Goal: Find specific page/section: Find specific page/section

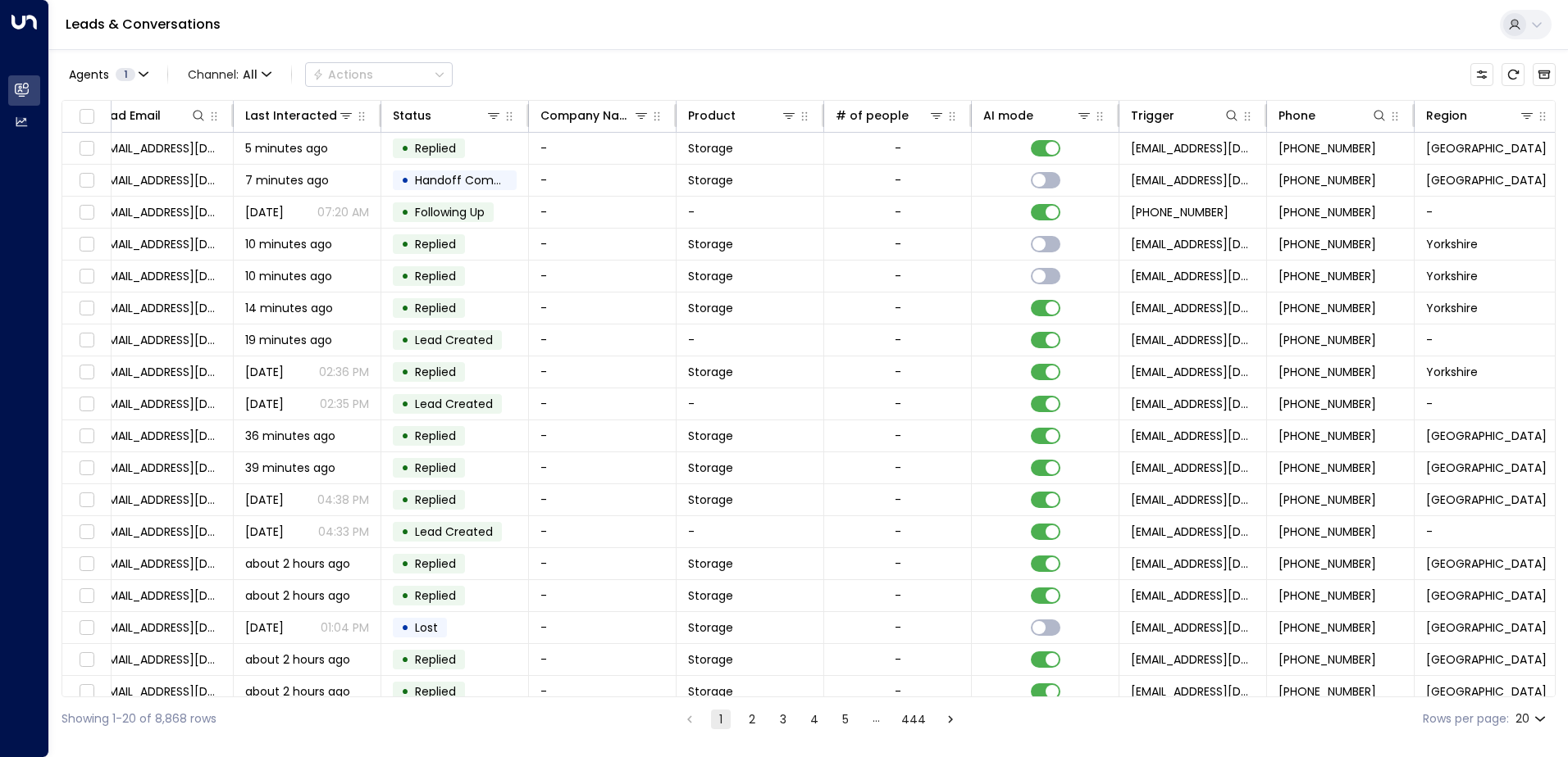
scroll to position [0, 335]
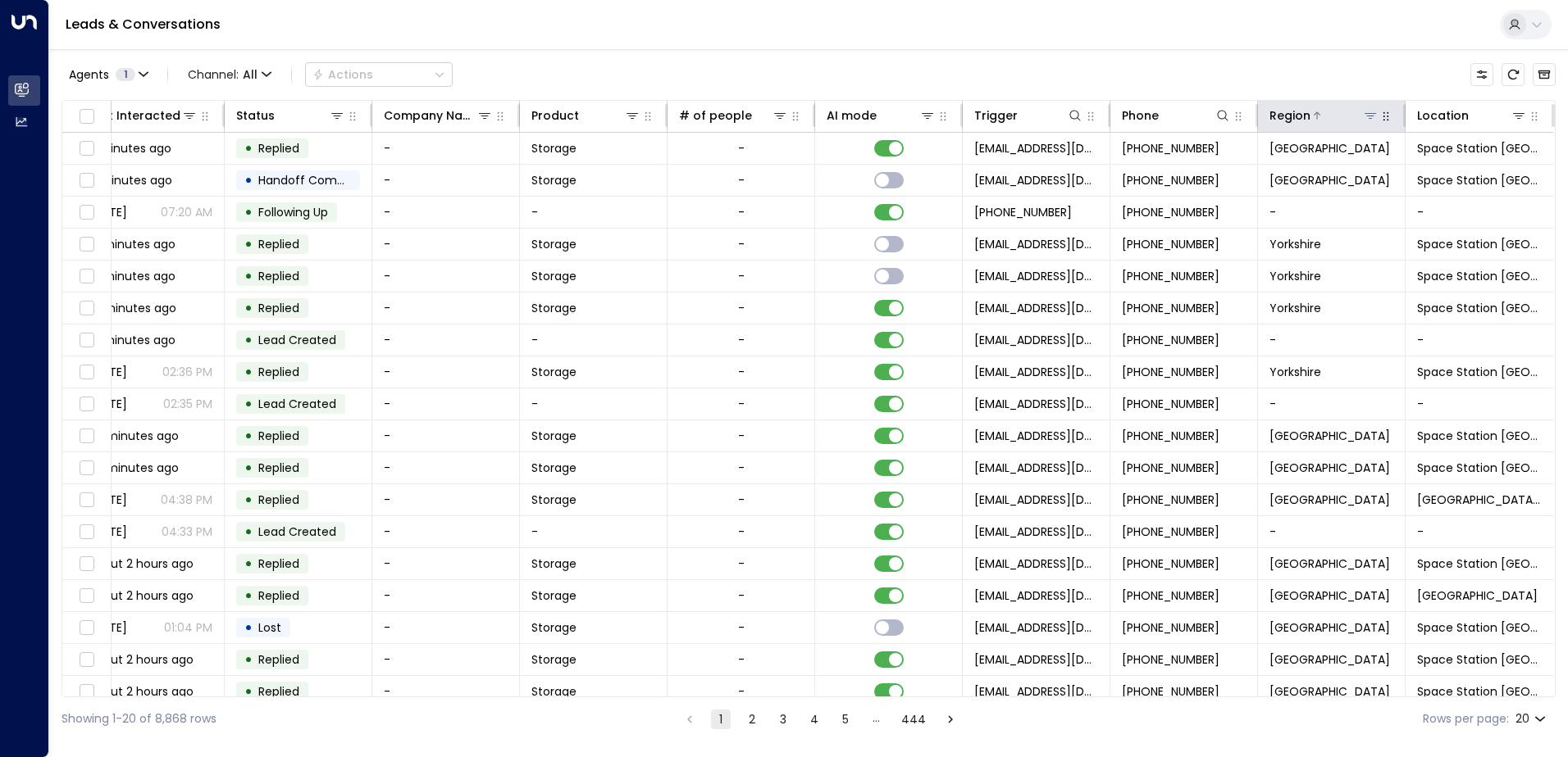
click at [1367, 117] on icon at bounding box center [1370, 115] width 13 height 13
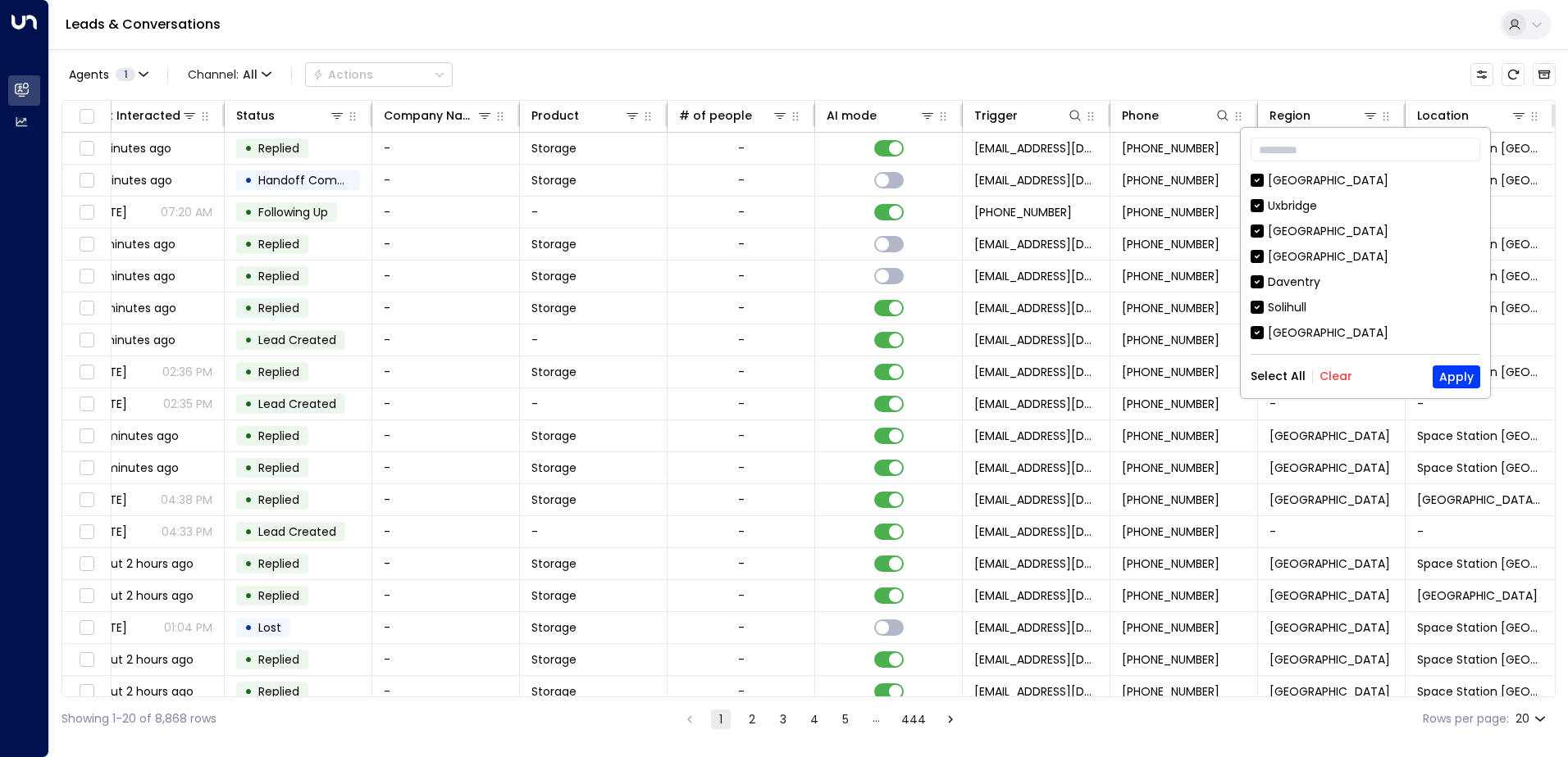
click at [1332, 370] on button "Clear" at bounding box center [1336, 376] width 33 height 13
click at [1313, 325] on div "[GEOGRAPHIC_DATA]" at bounding box center [1328, 333] width 121 height 17
click at [1451, 377] on button "Apply" at bounding box center [1456, 377] width 47 height 23
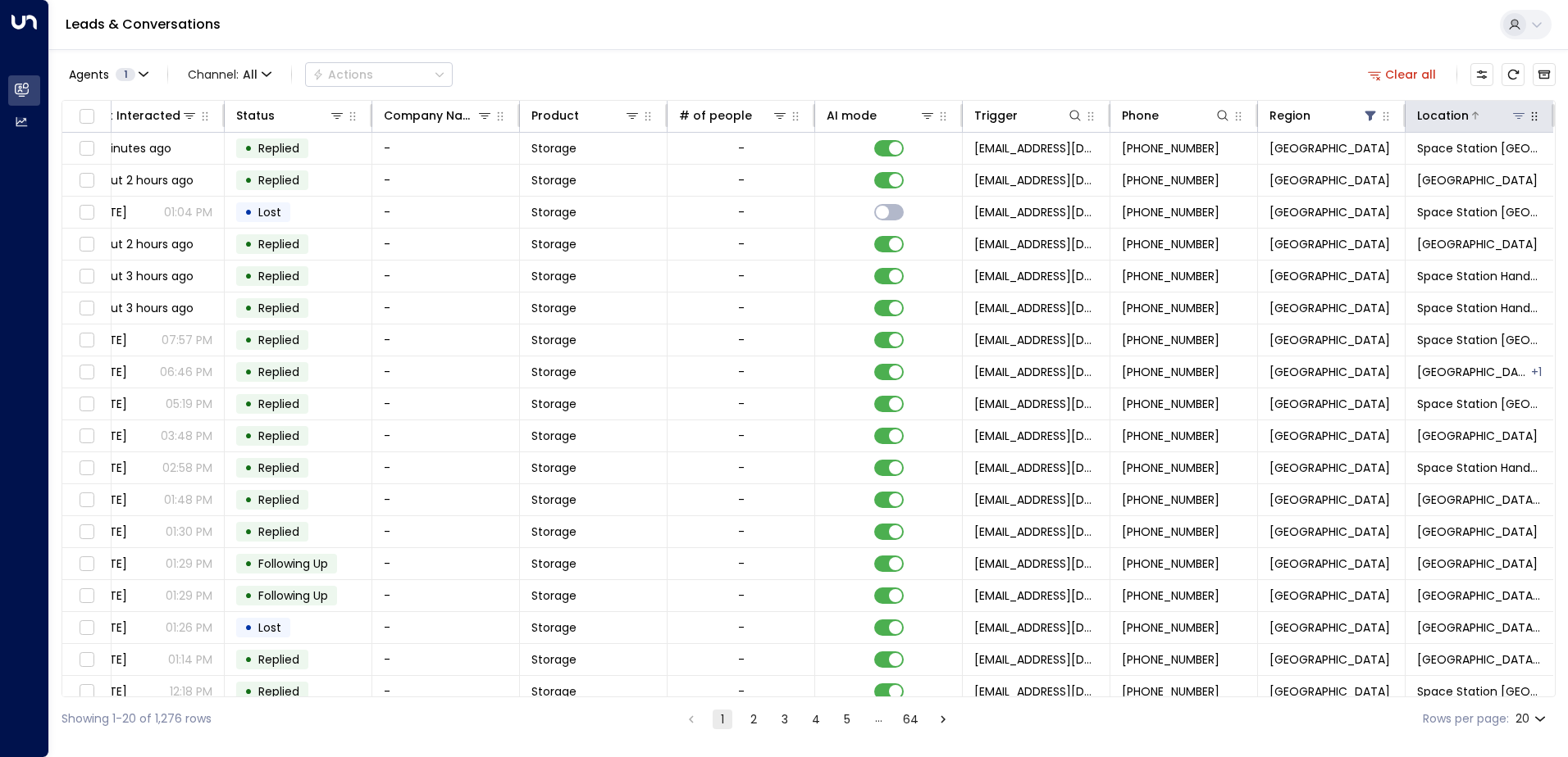
click at [1512, 115] on icon at bounding box center [1518, 115] width 13 height 13
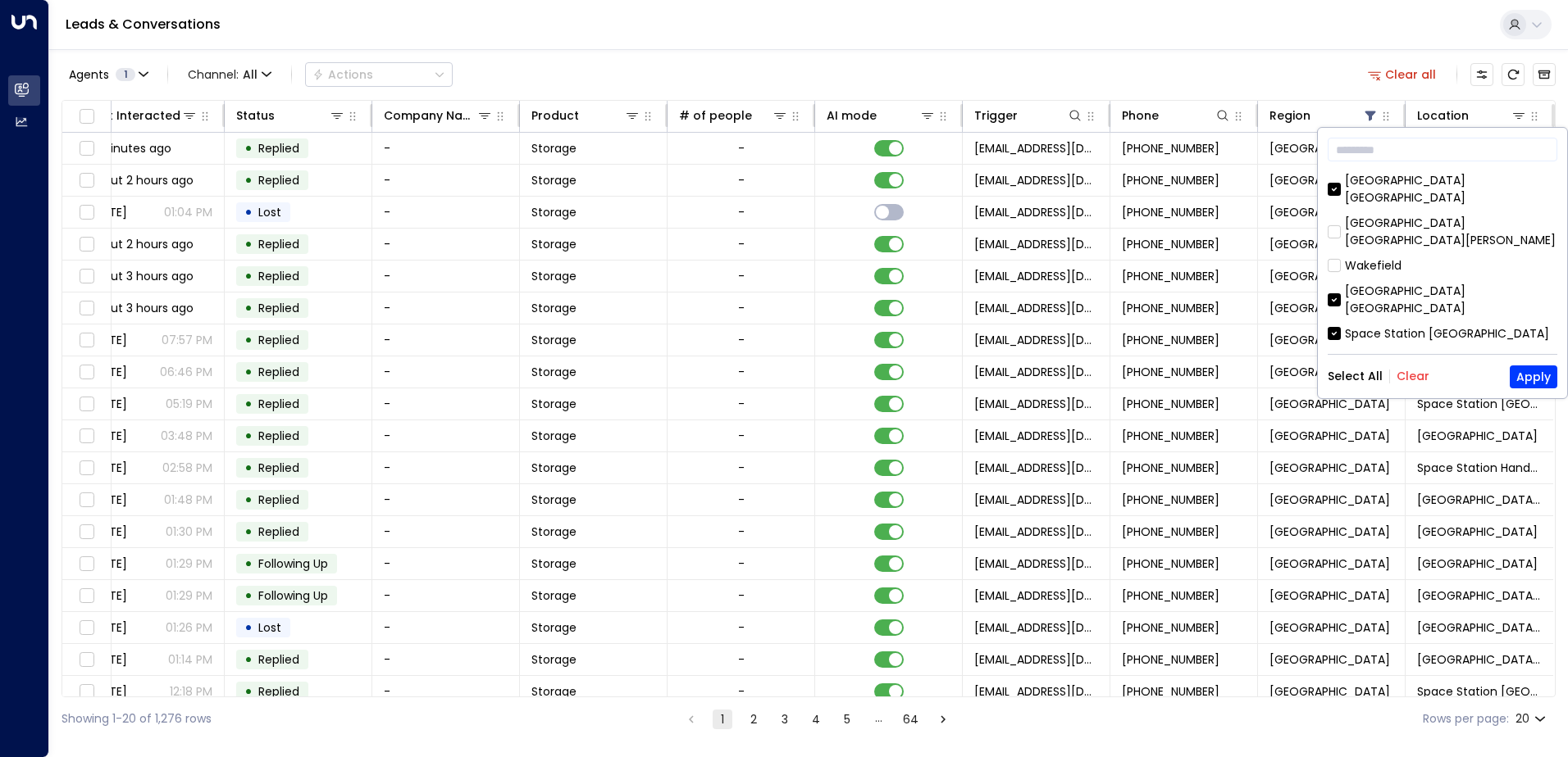
click at [1414, 381] on button "Clear" at bounding box center [1413, 376] width 33 height 13
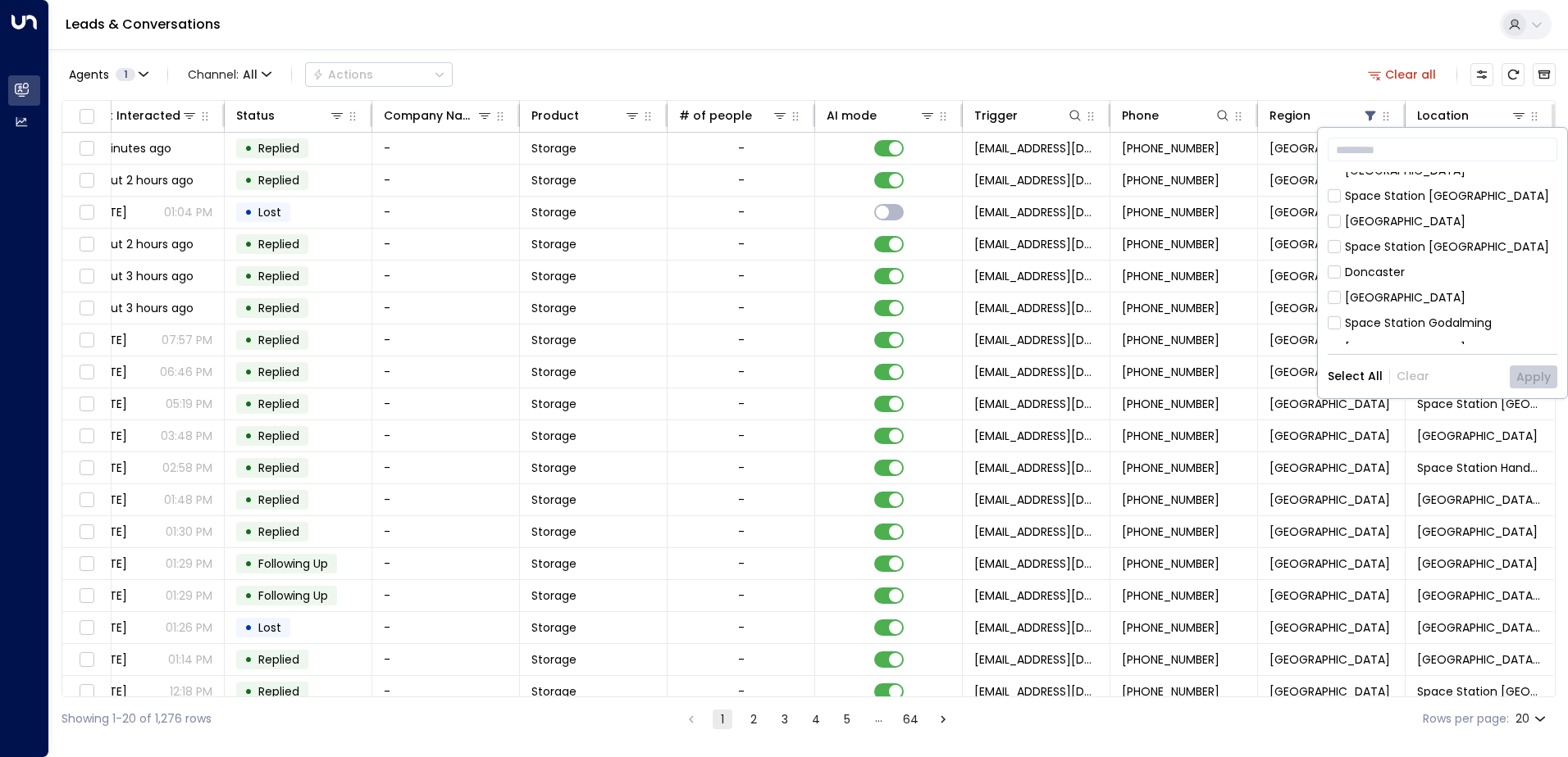
scroll to position [164, 0]
click at [1396, 263] on div "[GEOGRAPHIC_DATA]" at bounding box center [1405, 272] width 121 height 17
click at [1539, 374] on button "Apply" at bounding box center [1533, 377] width 47 height 23
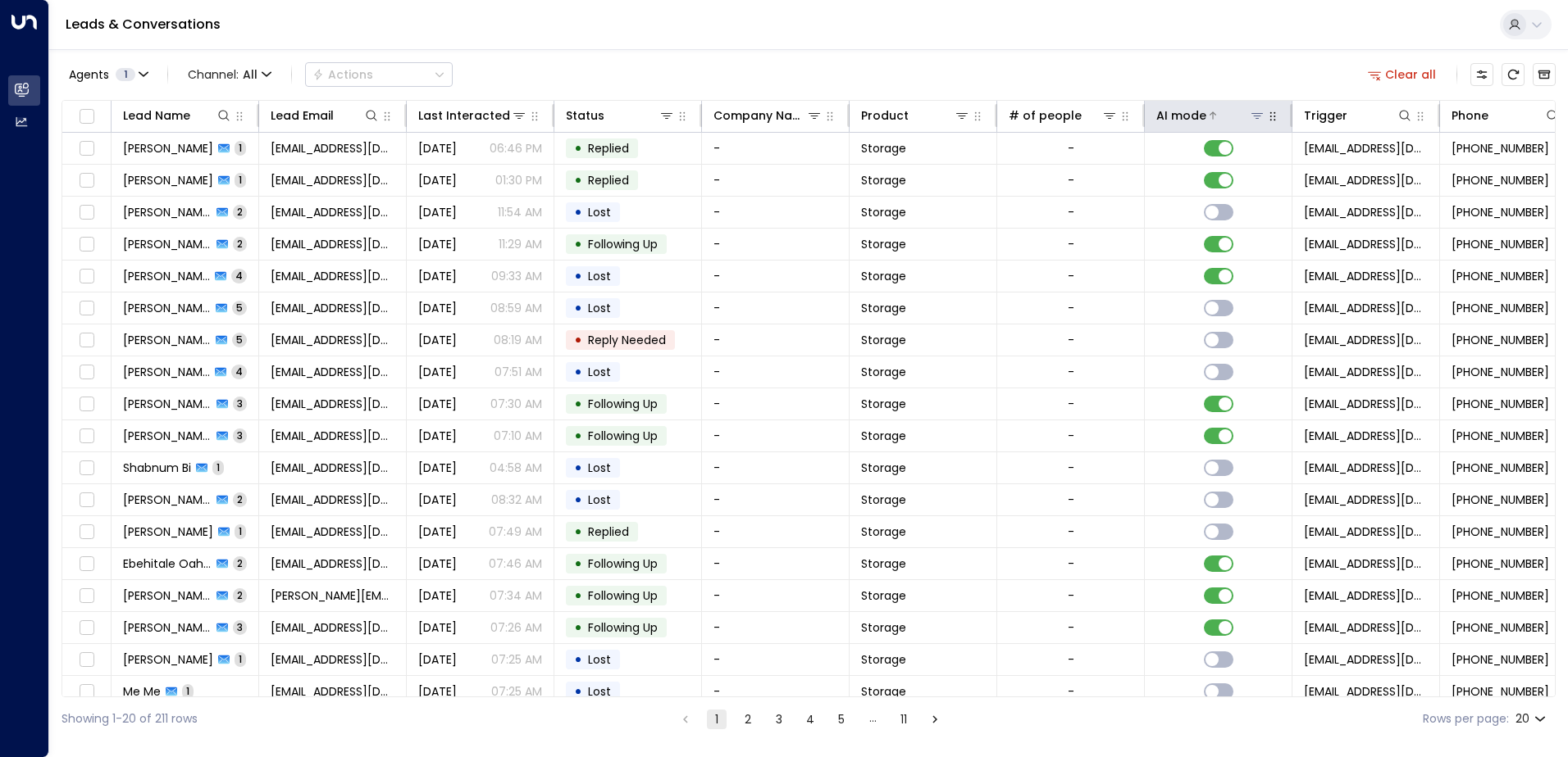
click at [1193, 123] on div "AI mode" at bounding box center [1181, 116] width 50 height 20
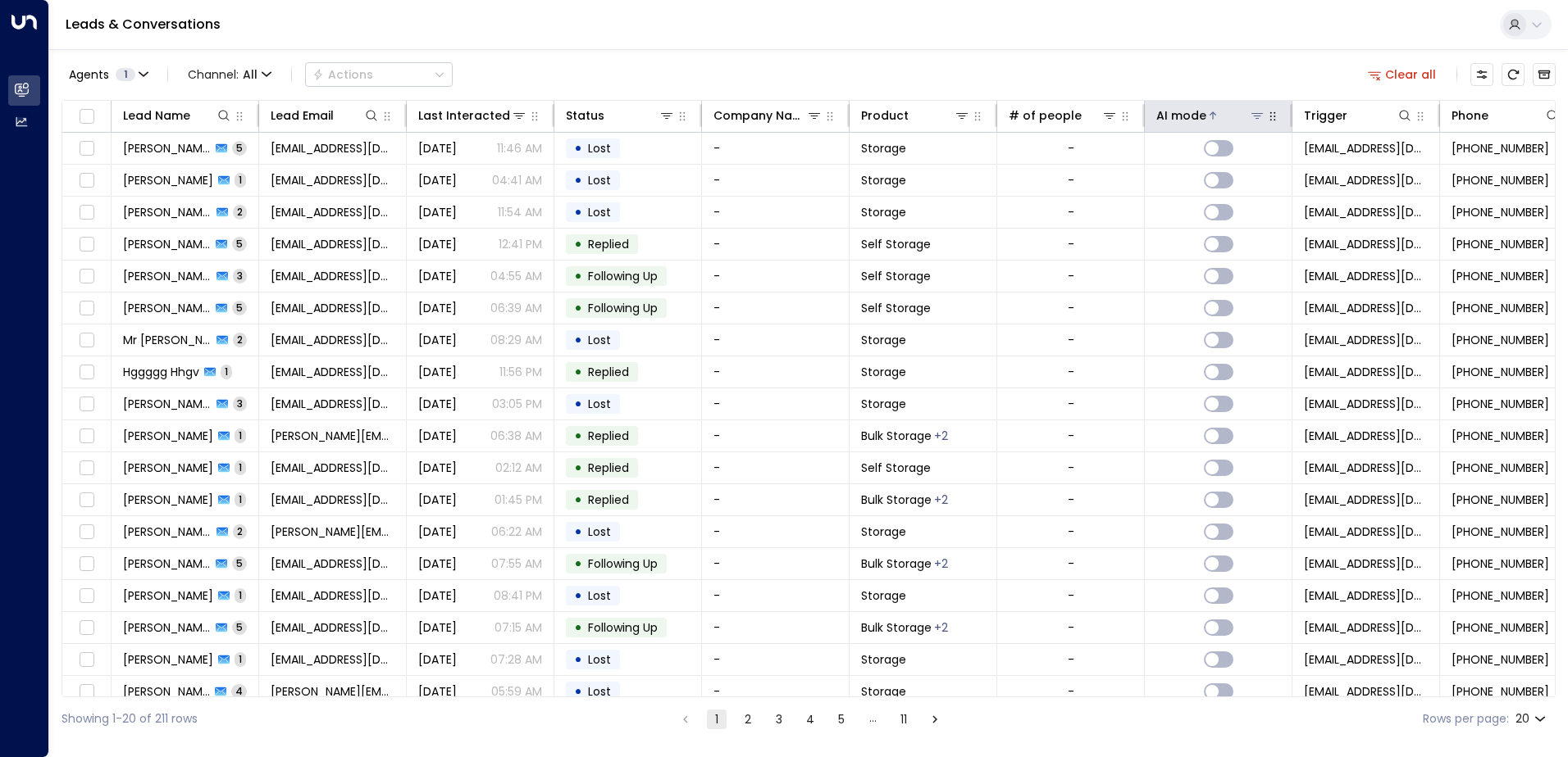
click at [1193, 123] on div "AI mode" at bounding box center [1181, 116] width 50 height 20
